Goal: Information Seeking & Learning: Learn about a topic

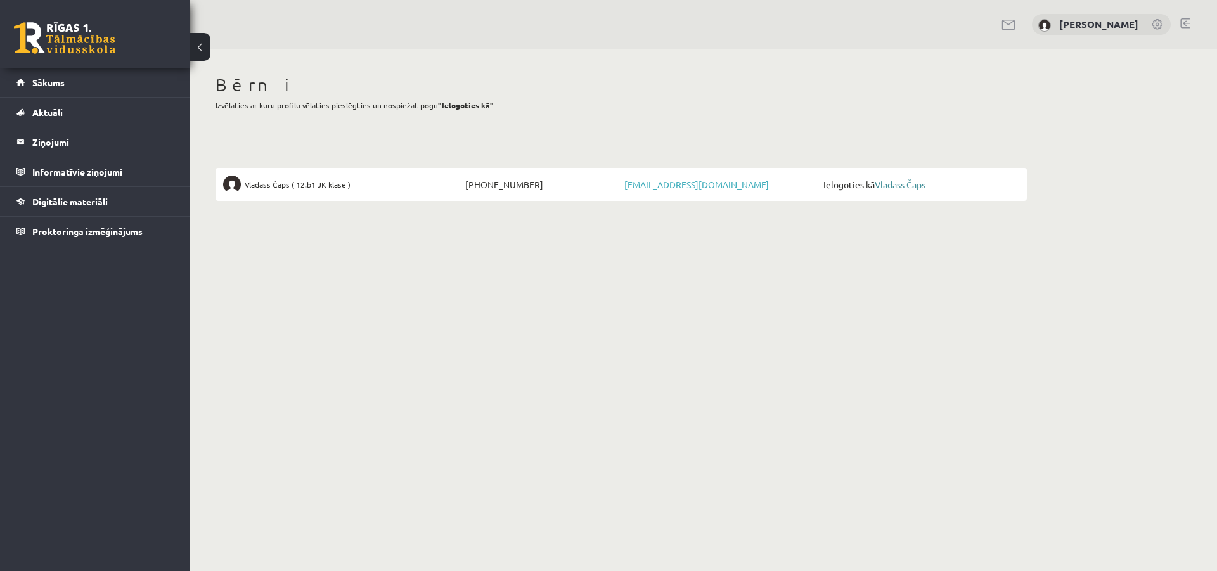
click at [919, 183] on link "Vladass Čaps" at bounding box center [900, 184] width 51 height 11
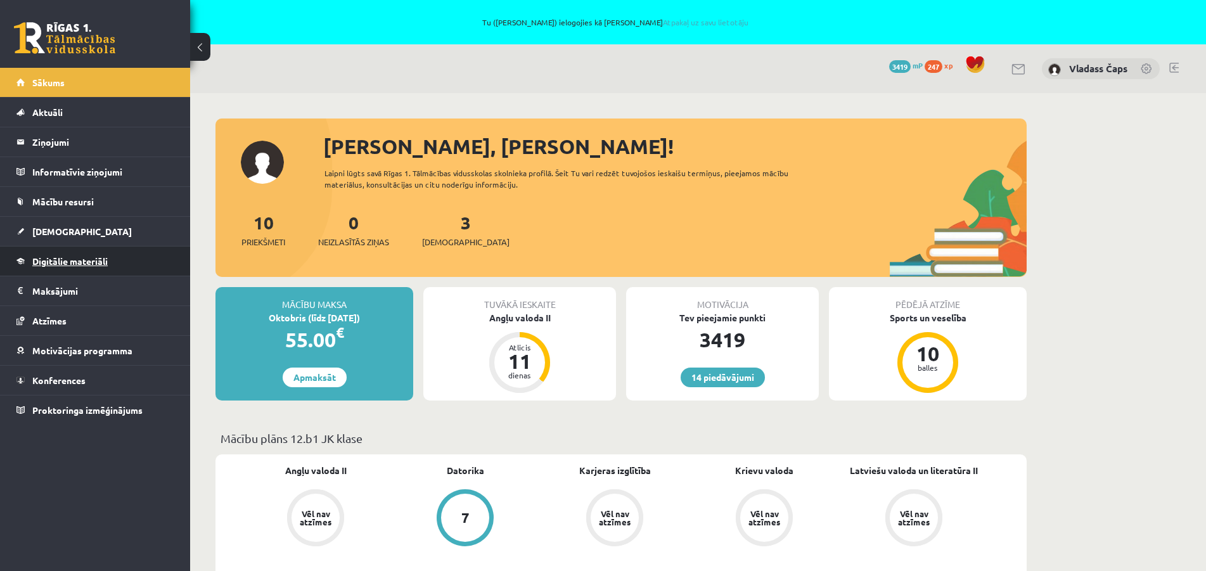
click at [67, 257] on span "Digitālie materiāli" at bounding box center [69, 260] width 75 height 11
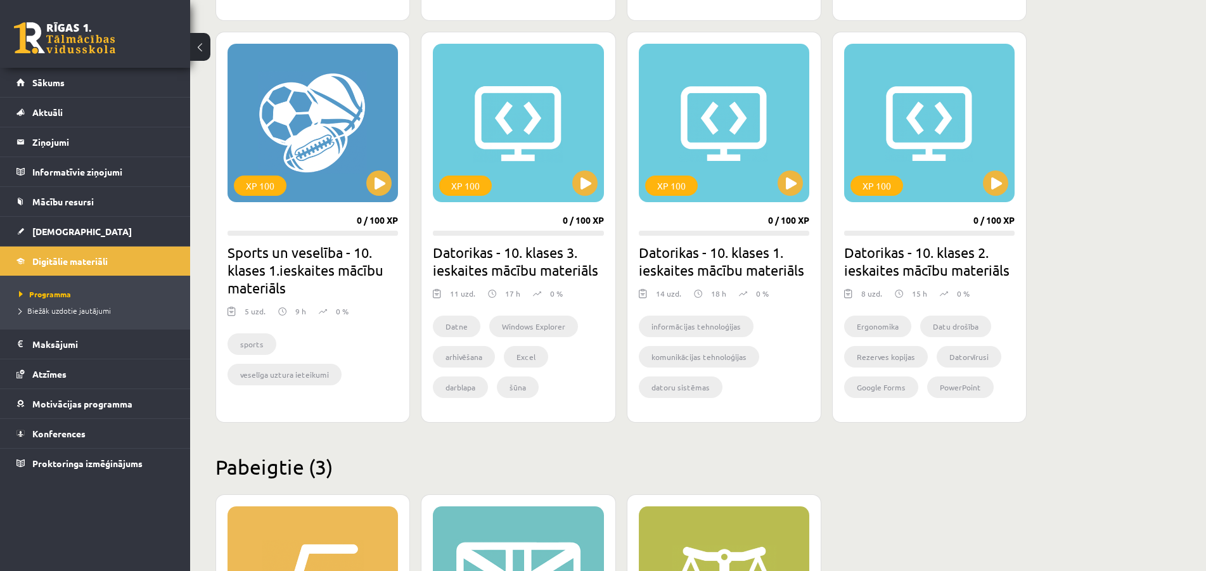
scroll to position [1133, 0]
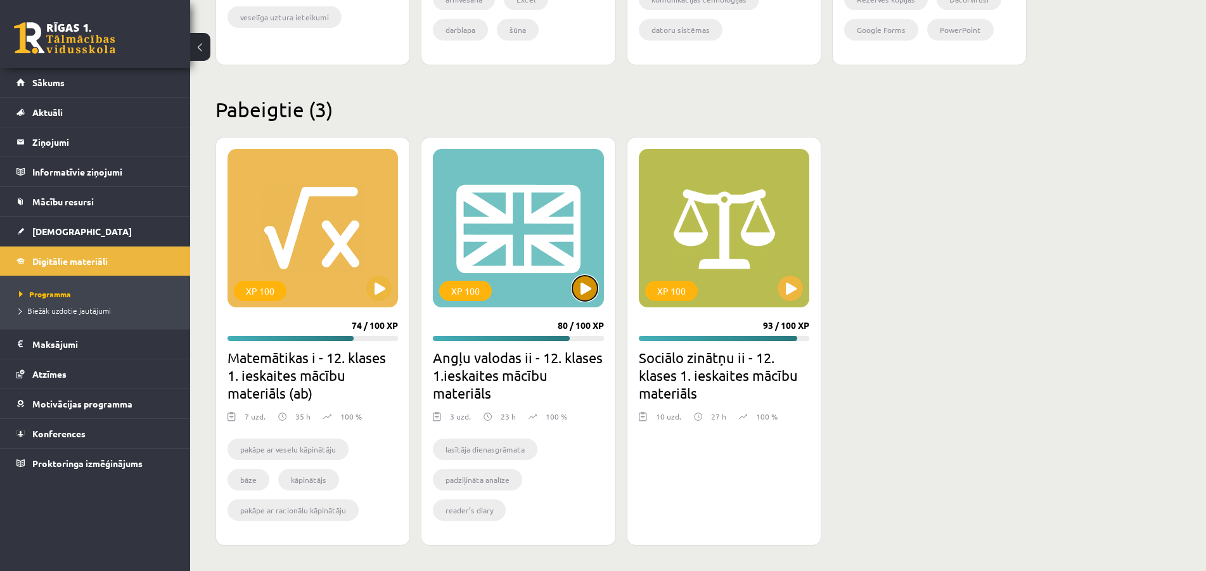
click at [591, 285] on button at bounding box center [584, 288] width 25 height 25
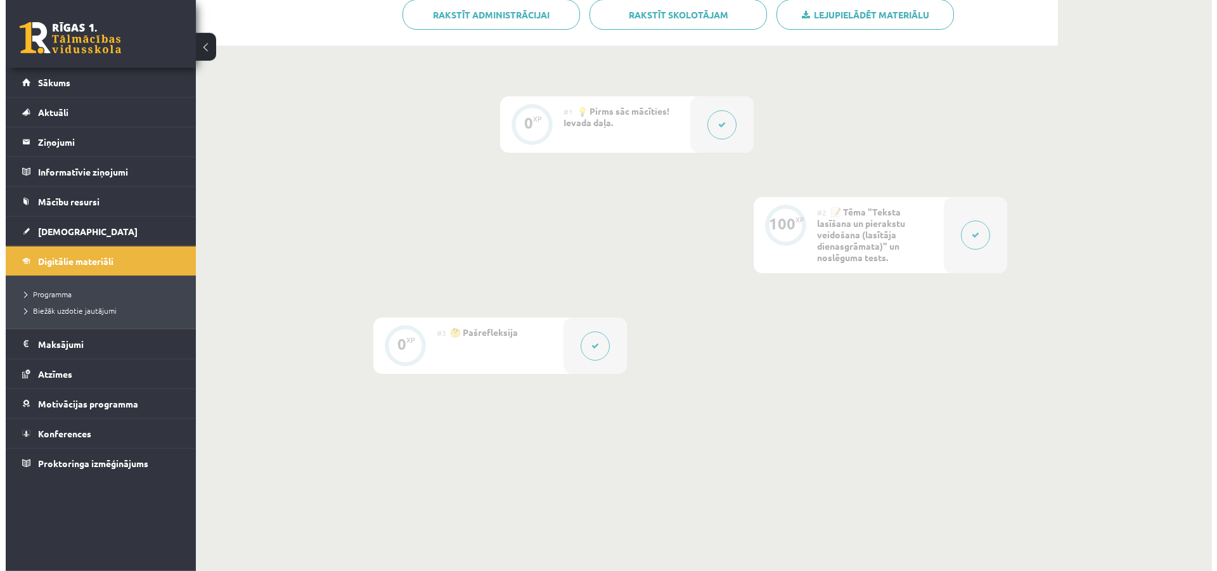
scroll to position [323, 0]
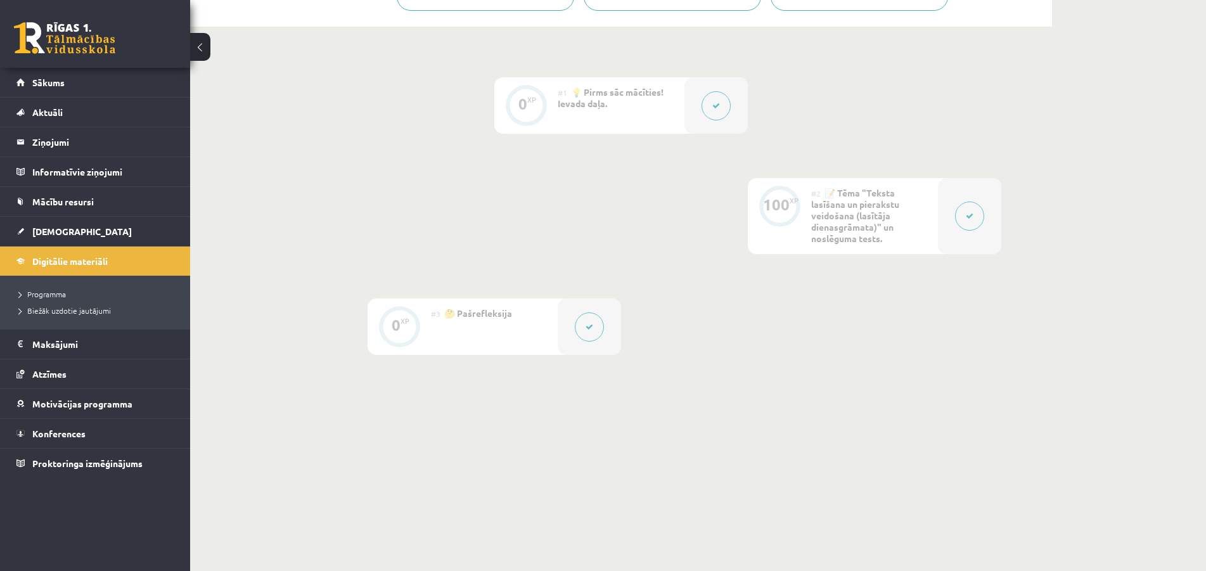
click at [964, 218] on button at bounding box center [969, 216] width 29 height 29
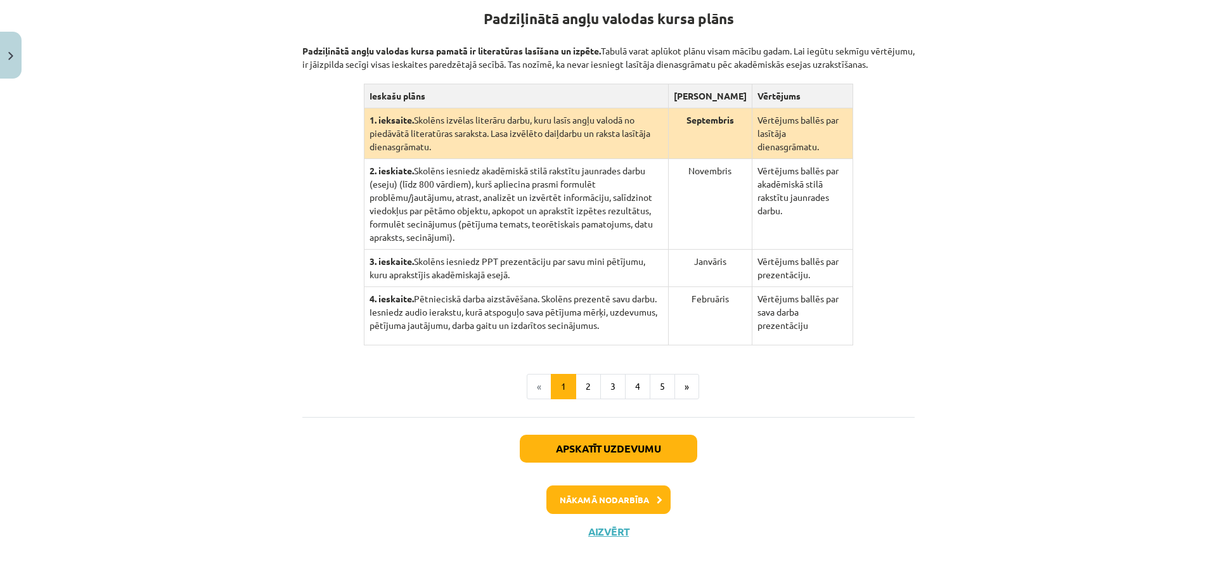
scroll to position [273, 0]
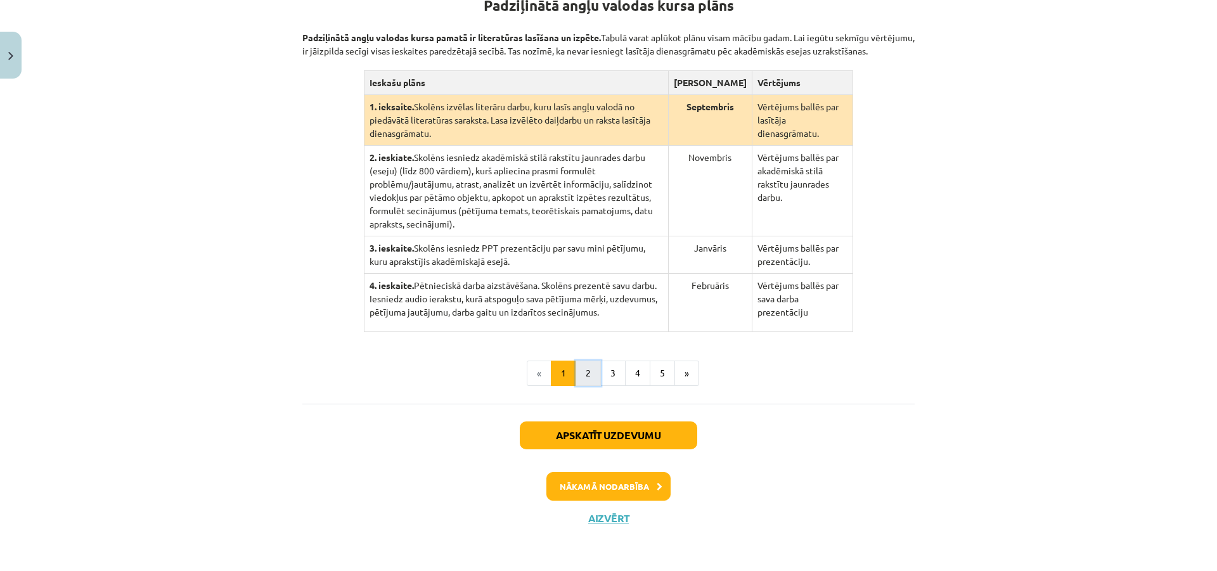
click at [578, 375] on button "2" at bounding box center [587, 373] width 25 height 25
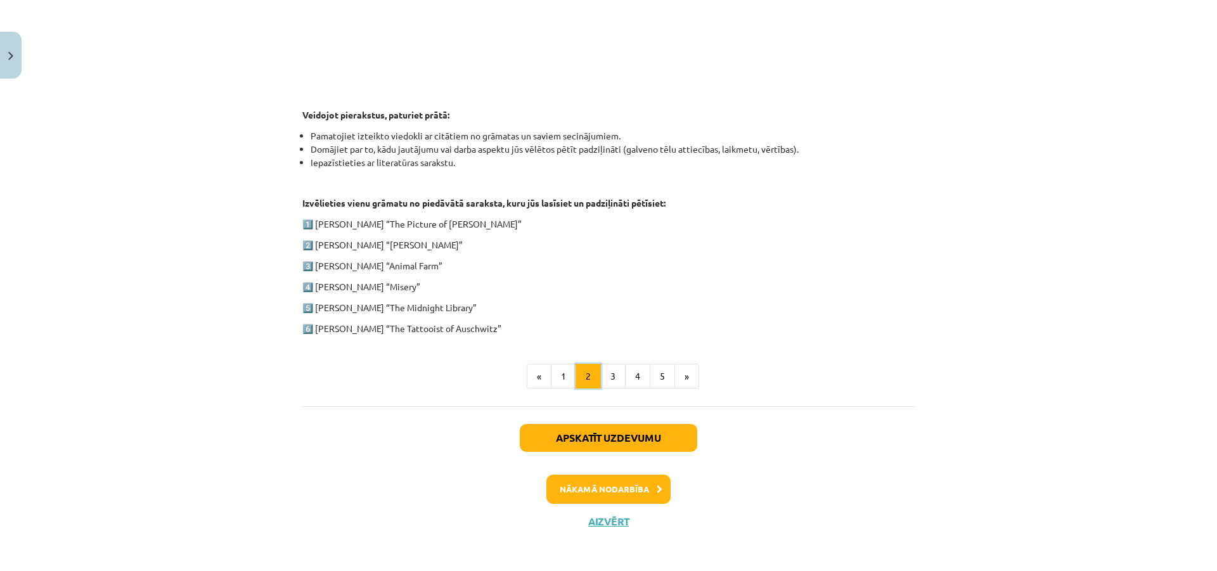
scroll to position [563, 0]
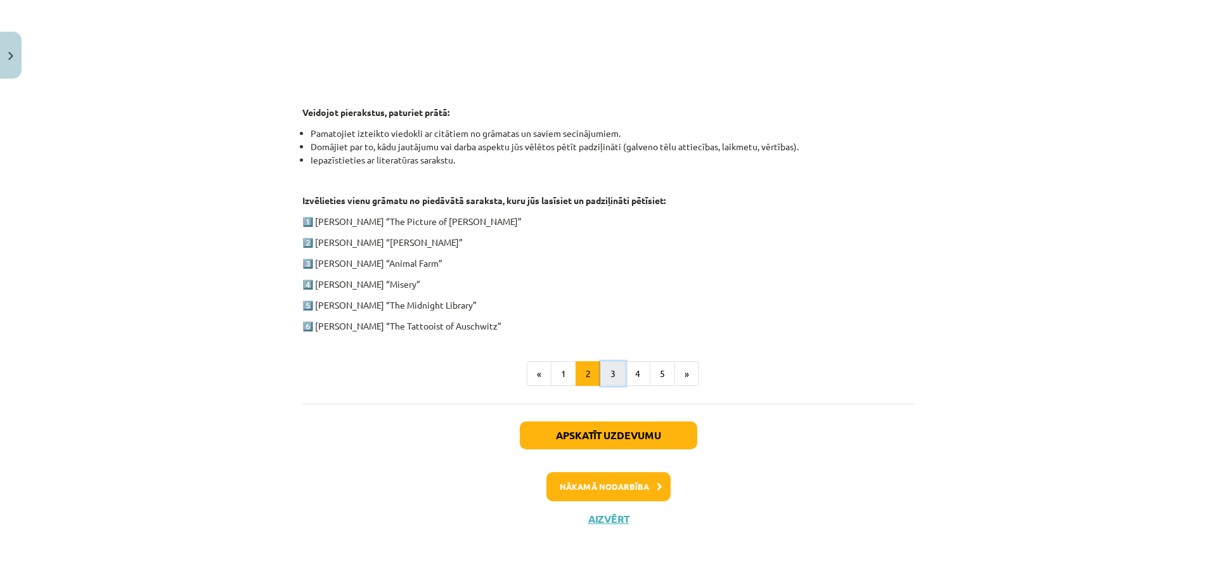
click at [614, 368] on button "3" at bounding box center [612, 373] width 25 height 25
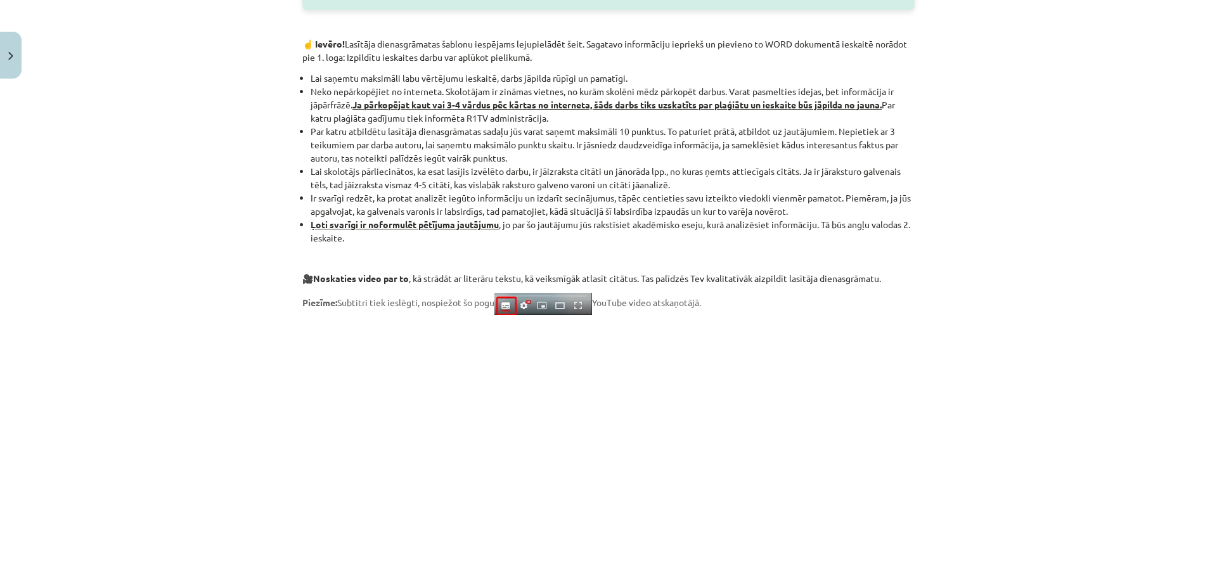
scroll to position [856, 0]
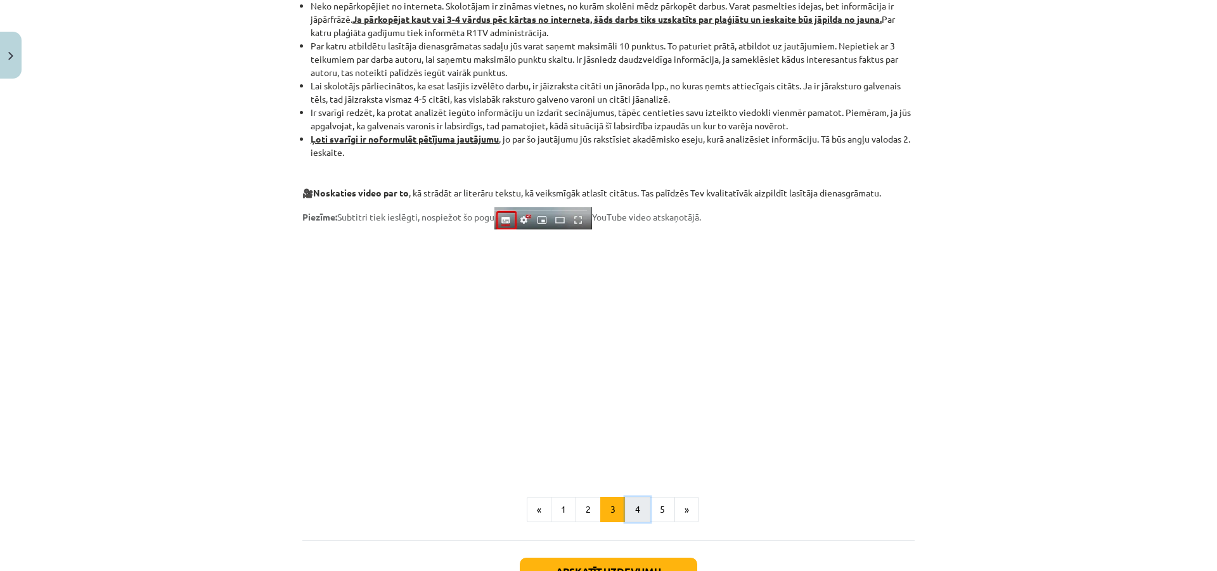
click at [632, 512] on button "4" at bounding box center [637, 509] width 25 height 25
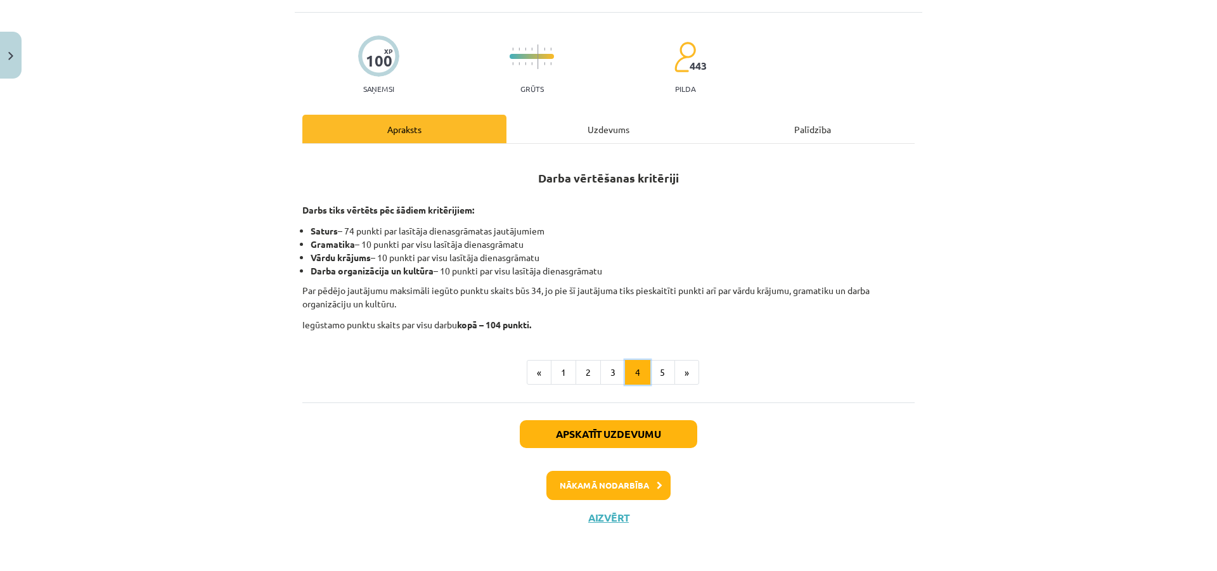
scroll to position [92, 0]
click at [657, 373] on button "5" at bounding box center [662, 372] width 25 height 25
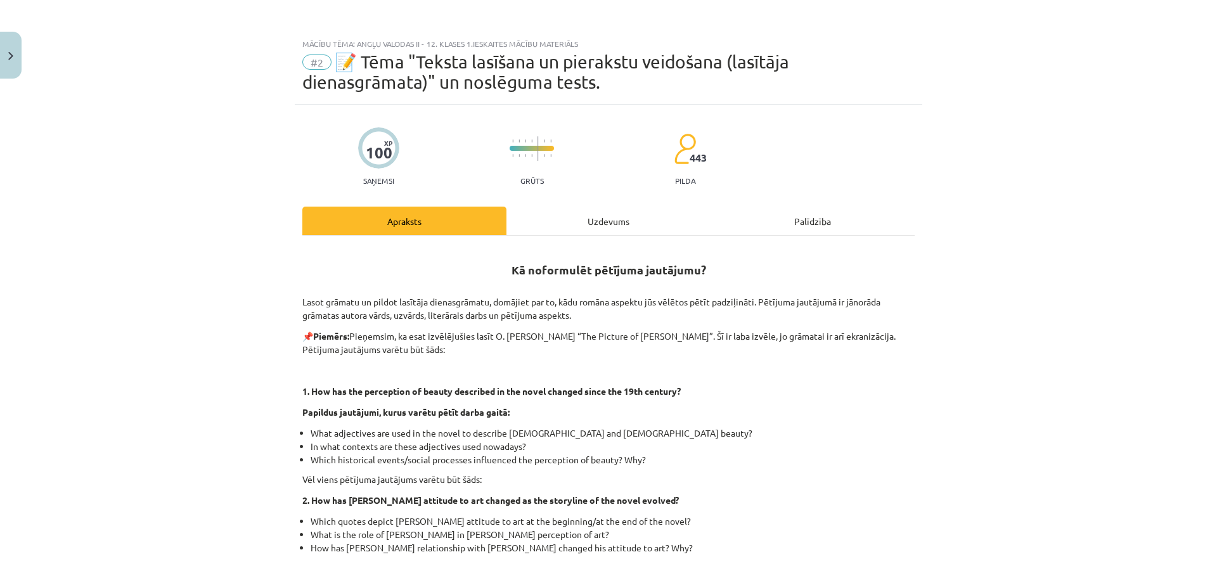
scroll to position [324, 0]
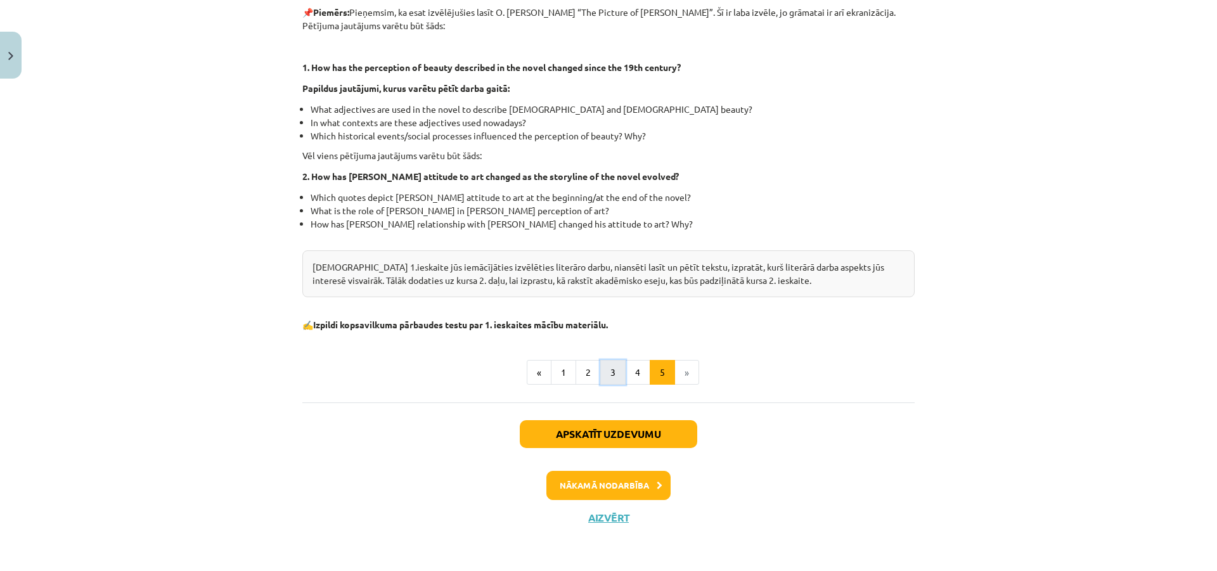
click at [601, 374] on button "3" at bounding box center [612, 372] width 25 height 25
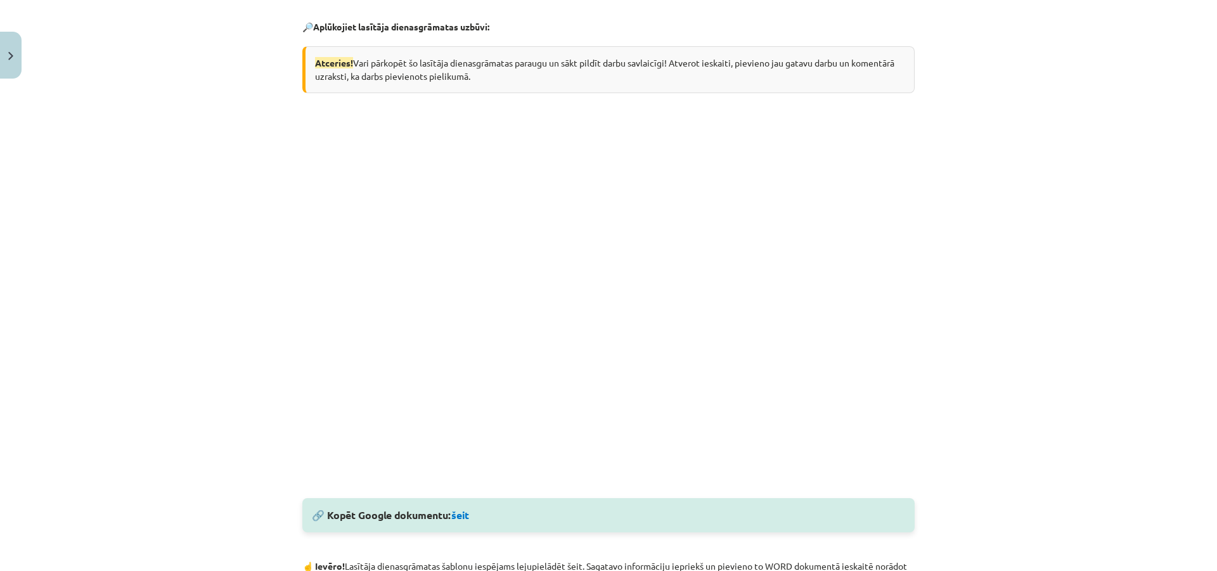
scroll to position [247, 0]
click at [461, 518] on link "šeit" at bounding box center [460, 515] width 18 height 13
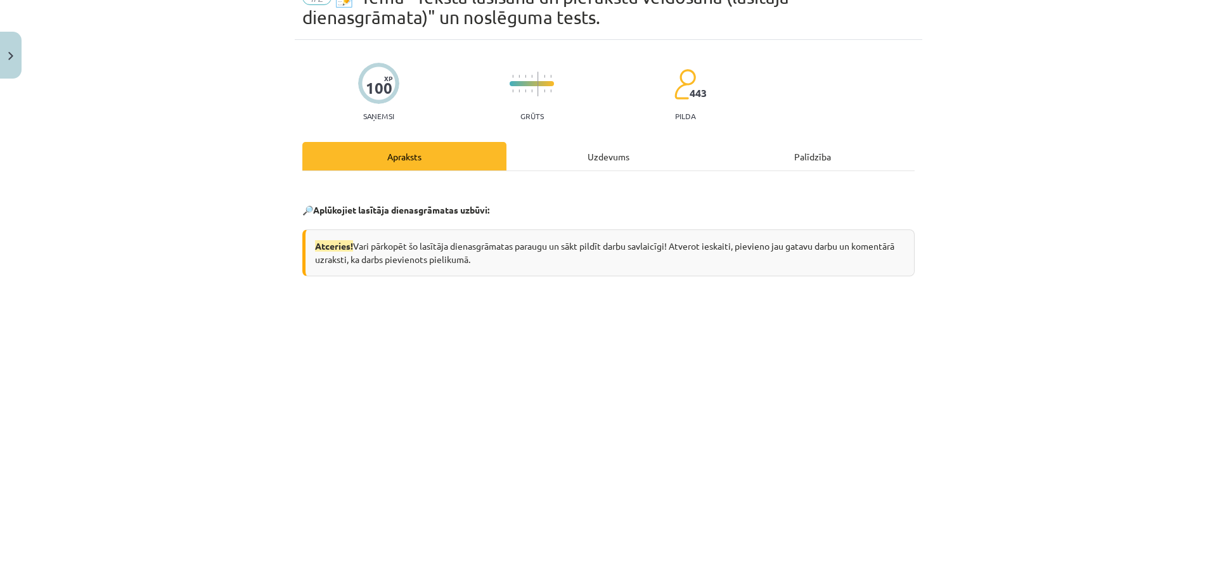
scroll to position [0, 0]
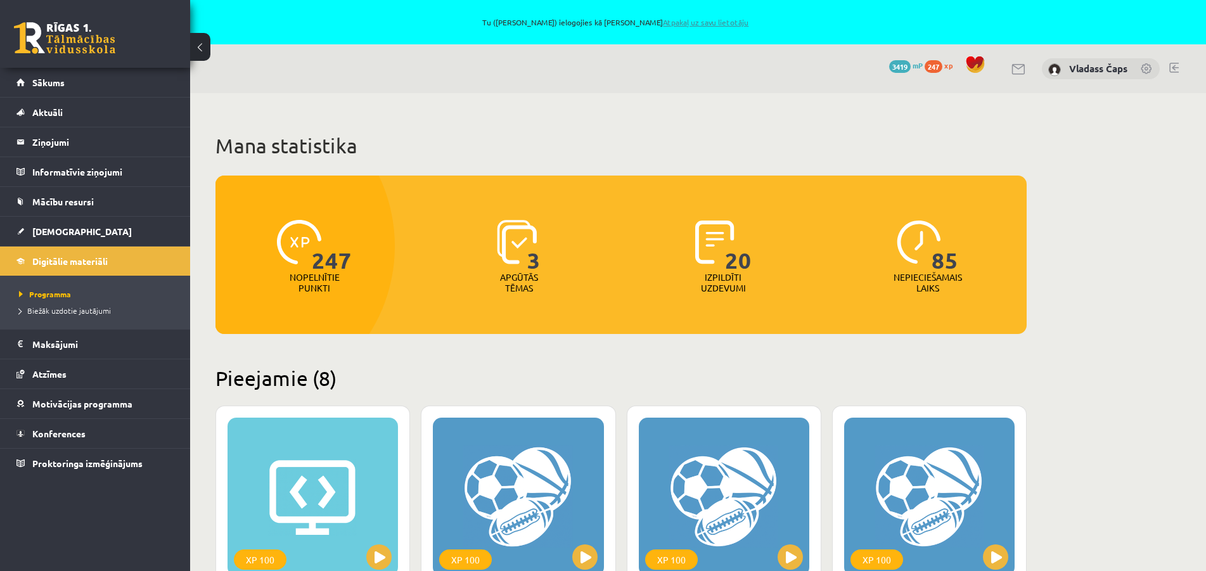
click at [688, 21] on link "Atpakaļ uz savu lietotāju" at bounding box center [706, 22] width 86 height 10
